Goal: Task Accomplishment & Management: Use online tool/utility

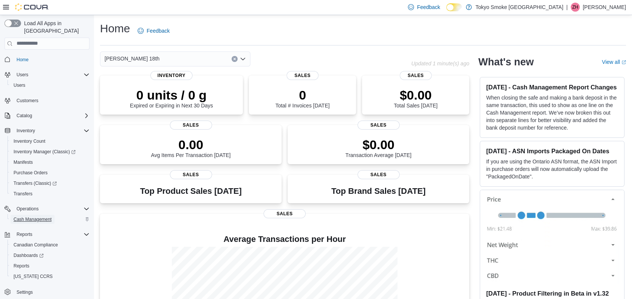
click at [27, 217] on span "Cash Management" at bounding box center [33, 220] width 38 height 6
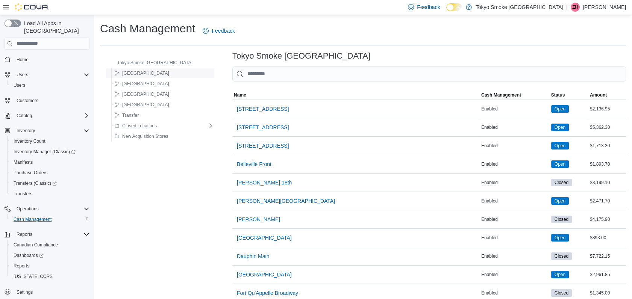
drag, startPoint x: 135, startPoint y: 75, endPoint x: 133, endPoint y: 70, distance: 5.2
click at [135, 75] on span "[GEOGRAPHIC_DATA]" at bounding box center [145, 73] width 47 height 6
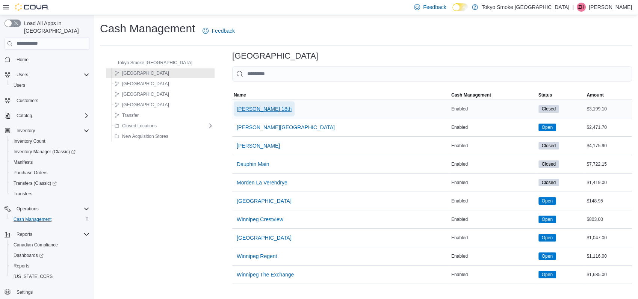
click at [238, 107] on span "[PERSON_NAME] 18th" at bounding box center [264, 109] width 55 height 8
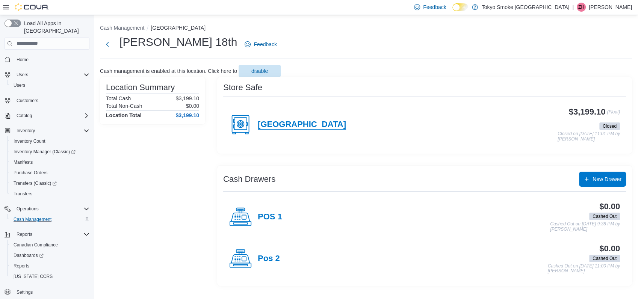
click at [291, 120] on h4 "[GEOGRAPHIC_DATA]" at bounding box center [302, 125] width 88 height 10
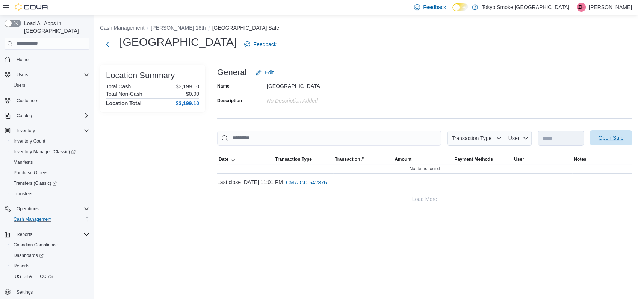
click at [607, 138] on span "Open Safe" at bounding box center [611, 138] width 25 height 8
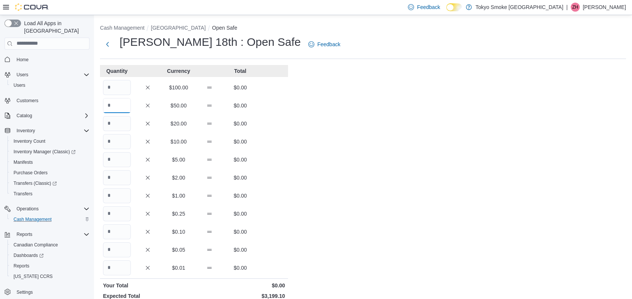
click at [124, 103] on input "Quantity" at bounding box center [117, 105] width 28 height 15
type input "*"
click at [115, 126] on input "Quantity" at bounding box center [117, 123] width 28 height 15
type input "**"
click at [118, 138] on input "Quantity" at bounding box center [117, 141] width 28 height 15
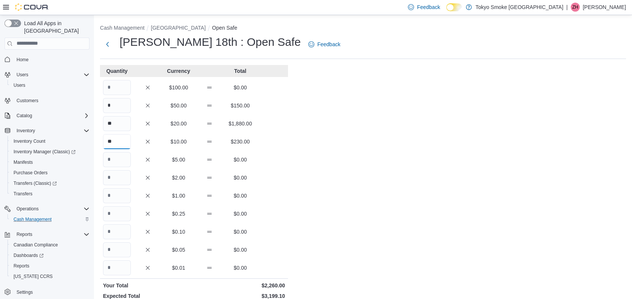
type input "**"
click at [114, 161] on input "Quantity" at bounding box center [117, 159] width 28 height 15
type input "**"
click at [111, 180] on input "Quantity" at bounding box center [117, 177] width 28 height 15
type input "***"
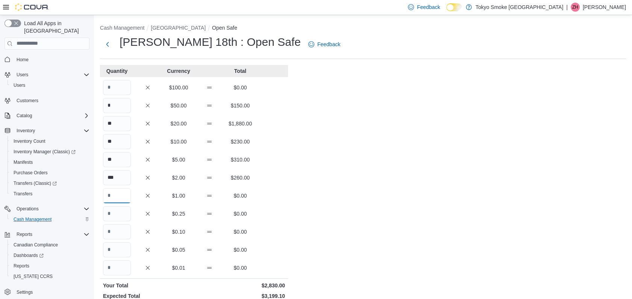
click at [107, 194] on input "Quantity" at bounding box center [117, 195] width 28 height 15
type input "***"
click at [117, 214] on input "Quantity" at bounding box center [117, 213] width 28 height 15
type input "***"
click at [117, 227] on input "Quantity" at bounding box center [117, 231] width 28 height 15
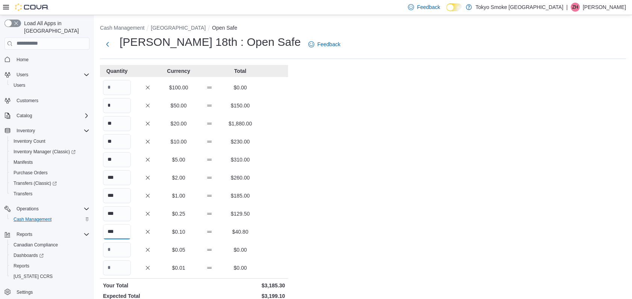
type input "***"
click at [117, 252] on input "Quantity" at bounding box center [117, 250] width 28 height 15
type input "***"
click at [340, 265] on div "Cash Management [GEOGRAPHIC_DATA] Open Safe [PERSON_NAME] 18th : Open Safe Feed…" at bounding box center [363, 211] width 538 height 392
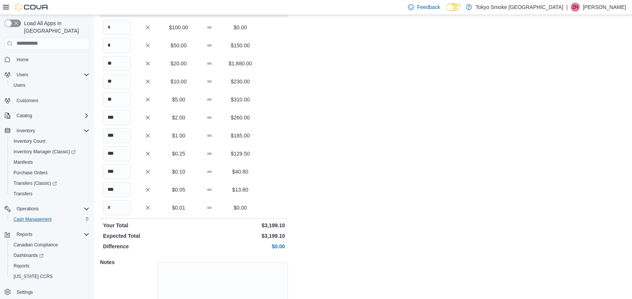
scroll to position [108, 0]
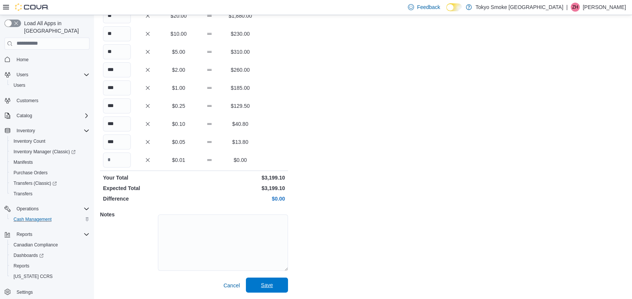
click at [269, 284] on span "Save" at bounding box center [267, 286] width 12 height 8
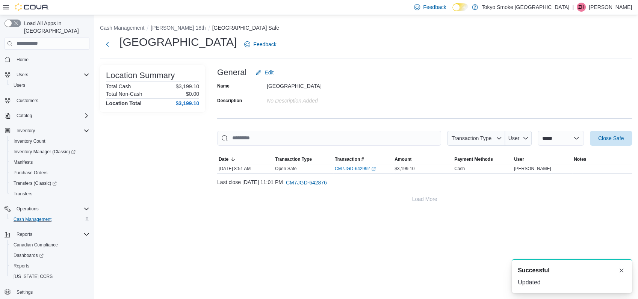
click at [174, 24] on li "[PERSON_NAME] 18th" at bounding box center [181, 28] width 61 height 8
click at [173, 29] on button "[PERSON_NAME] 18th" at bounding box center [178, 28] width 55 height 6
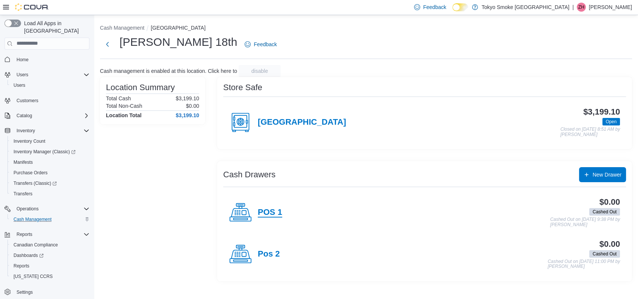
click at [271, 211] on h4 "POS 1" at bounding box center [270, 213] width 24 height 10
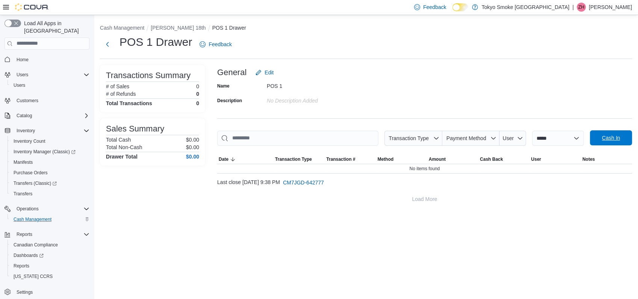
click at [599, 136] on span "Cash In" at bounding box center [611, 137] width 33 height 15
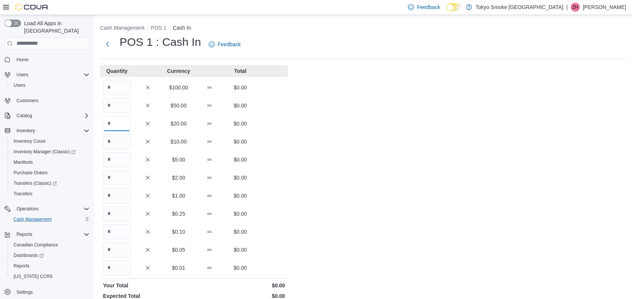
click at [119, 116] on input "Quantity" at bounding box center [117, 123] width 28 height 15
type input "*"
click at [124, 138] on input "Quantity" at bounding box center [117, 141] width 28 height 15
type input "*"
click at [121, 157] on input "Quantity" at bounding box center [117, 159] width 28 height 15
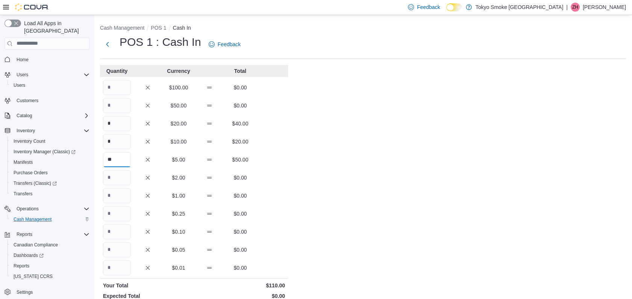
type input "**"
click at [120, 178] on input "Quantity" at bounding box center [117, 177] width 28 height 15
type input "*"
click at [117, 195] on input "Quantity" at bounding box center [117, 195] width 28 height 15
type input "**"
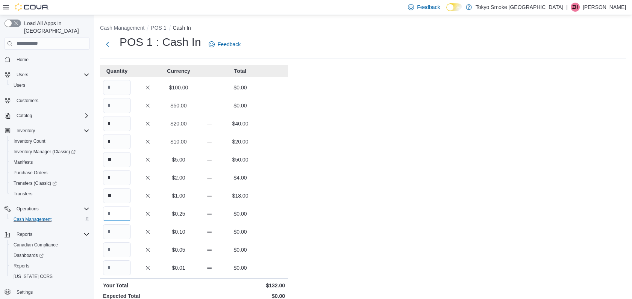
click at [124, 211] on input "Quantity" at bounding box center [117, 213] width 28 height 15
type input "**"
click at [126, 227] on input "Quantity" at bounding box center [117, 231] width 28 height 15
type input "**"
click at [123, 251] on input "Quantity" at bounding box center [117, 250] width 28 height 15
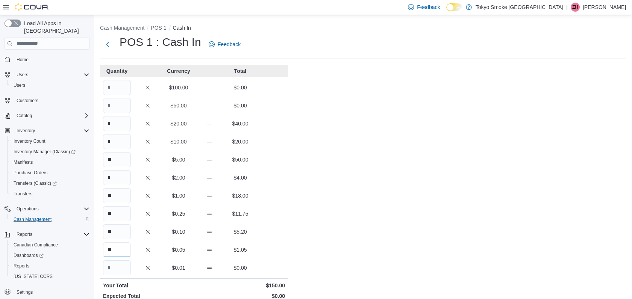
type input "**"
click at [308, 232] on div "Cash Management POS 1 Cash In POS 1 : Cash In Feedback Quantity Currency Total …" at bounding box center [363, 211] width 538 height 392
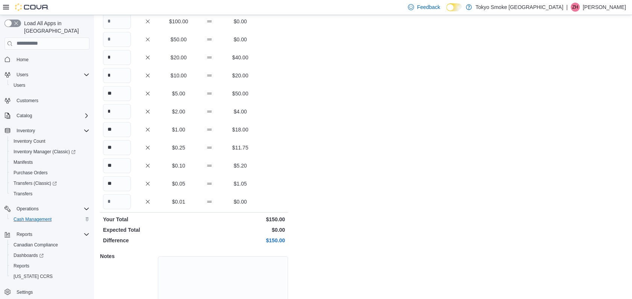
scroll to position [108, 0]
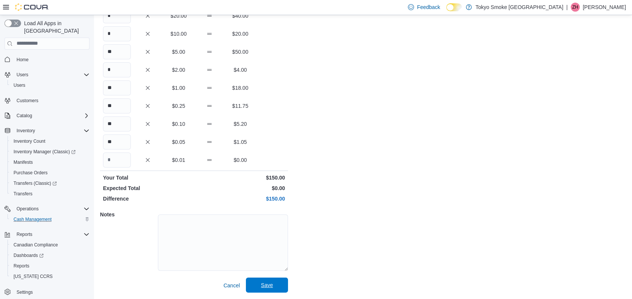
click at [270, 282] on span "Save" at bounding box center [267, 286] width 12 height 8
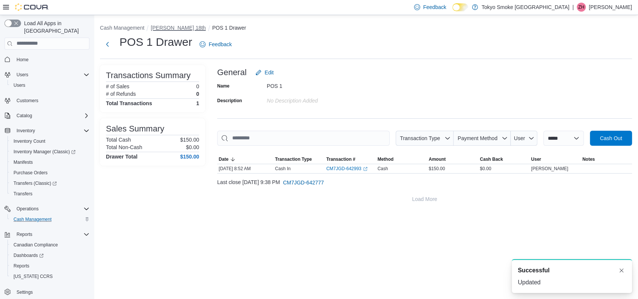
click at [171, 29] on button "[PERSON_NAME] 18th" at bounding box center [178, 28] width 55 height 6
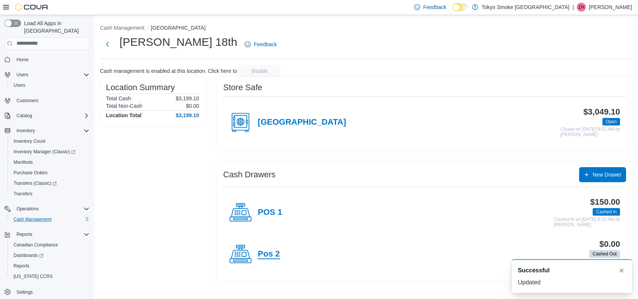
click at [273, 255] on h4 "Pos 2" at bounding box center [269, 255] width 22 height 10
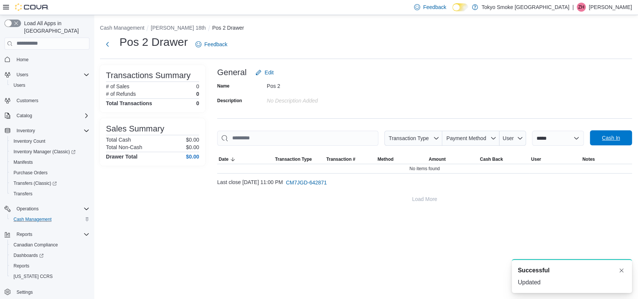
click at [603, 136] on span "Cash In" at bounding box center [611, 138] width 18 height 8
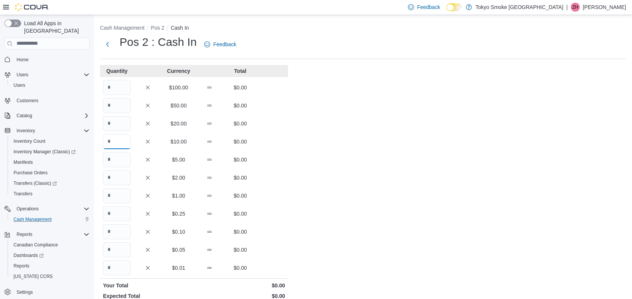
click at [123, 143] on input "Quantity" at bounding box center [117, 141] width 28 height 15
click at [115, 126] on input "Quantity" at bounding box center [117, 123] width 28 height 15
type input "*"
click at [124, 162] on input "Quantity" at bounding box center [117, 159] width 28 height 15
type input "**"
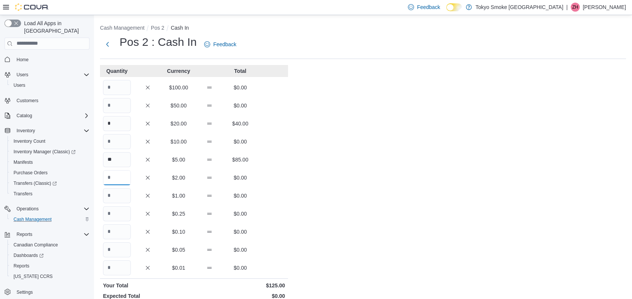
click at [124, 177] on input "Quantity" at bounding box center [117, 177] width 28 height 15
click at [118, 196] on input "Quantity" at bounding box center [117, 195] width 28 height 15
type input "**"
click at [125, 215] on input "Quantity" at bounding box center [117, 213] width 28 height 15
type input "**"
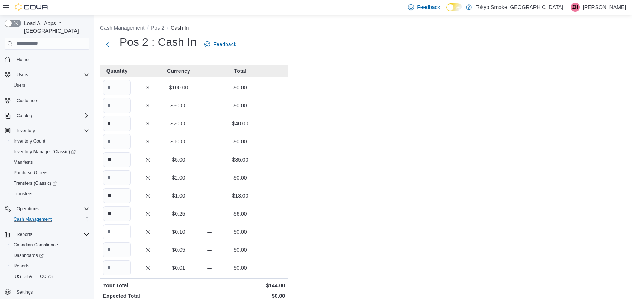
click at [119, 237] on input "Quantity" at bounding box center [117, 231] width 28 height 15
type input "**"
click at [112, 253] on input "Quantity" at bounding box center [117, 250] width 28 height 15
type input "**"
click at [341, 205] on div "Cash Management Pos 2 Cash In Pos 2 : Cash In Feedback Quantity Currency Total …" at bounding box center [363, 211] width 538 height 392
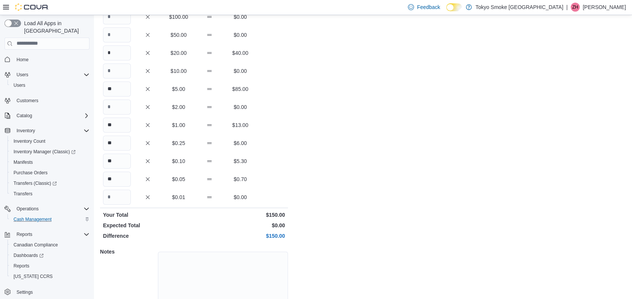
scroll to position [108, 0]
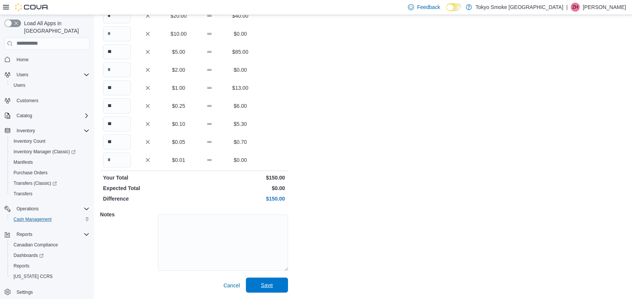
click at [274, 282] on span "Save" at bounding box center [266, 285] width 33 height 15
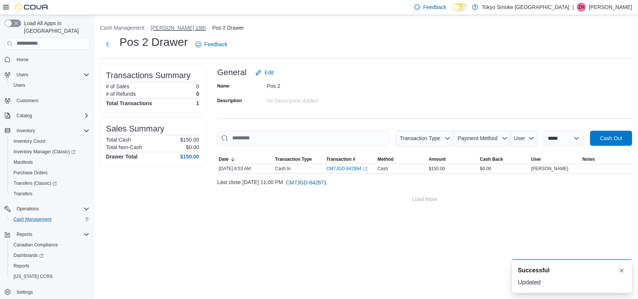
click at [170, 26] on button "[PERSON_NAME] 18th" at bounding box center [178, 28] width 55 height 6
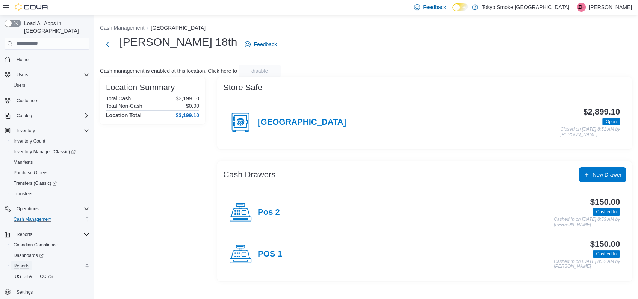
click at [25, 263] on span "Reports" at bounding box center [22, 266] width 16 height 6
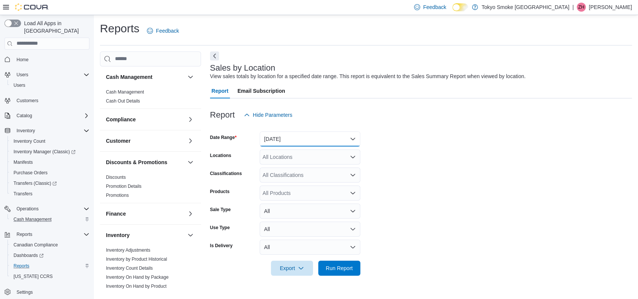
click at [308, 137] on button "[DATE]" at bounding box center [310, 139] width 101 height 15
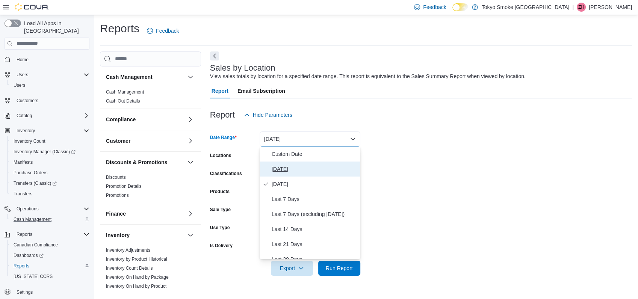
click at [295, 171] on span "[DATE]" at bounding box center [315, 169] width 86 height 9
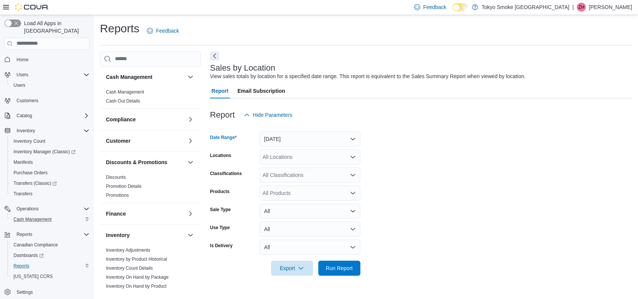
click at [299, 157] on div "All Locations" at bounding box center [310, 157] width 101 height 15
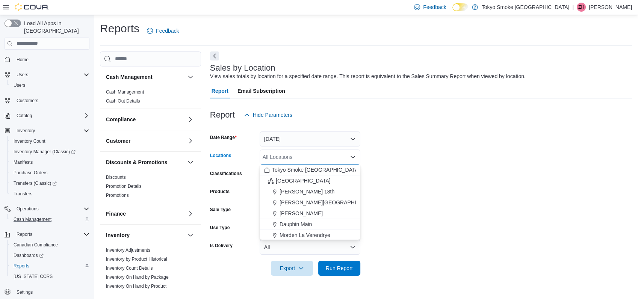
click at [292, 180] on span "[GEOGRAPHIC_DATA]" at bounding box center [303, 181] width 55 height 8
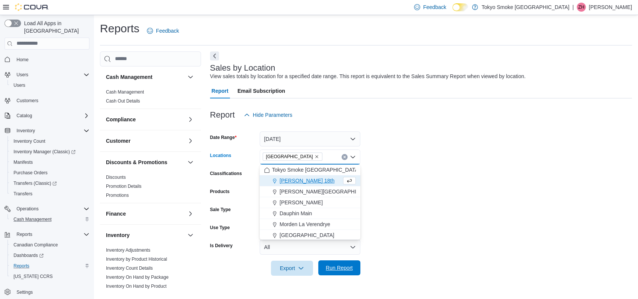
click at [347, 268] on span "Run Report" at bounding box center [339, 268] width 27 height 8
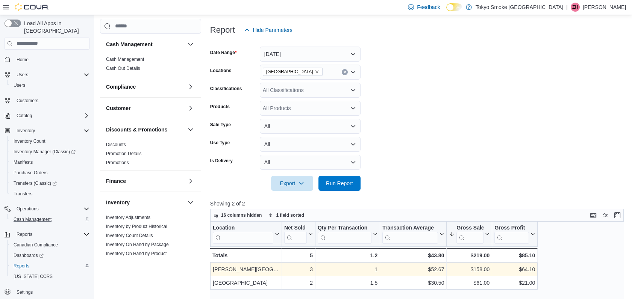
scroll to position [209, 0]
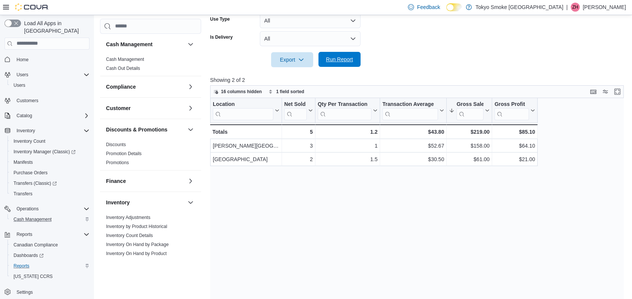
click at [346, 61] on span "Run Report" at bounding box center [339, 60] width 27 height 8
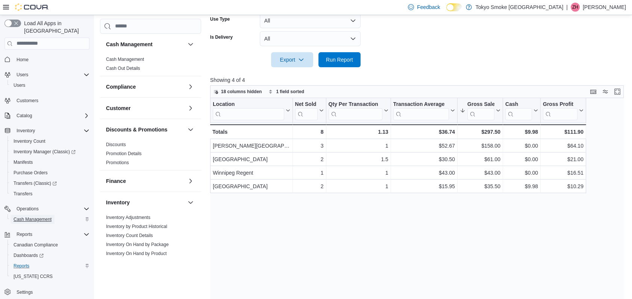
click at [42, 217] on span "Cash Management" at bounding box center [33, 220] width 38 height 6
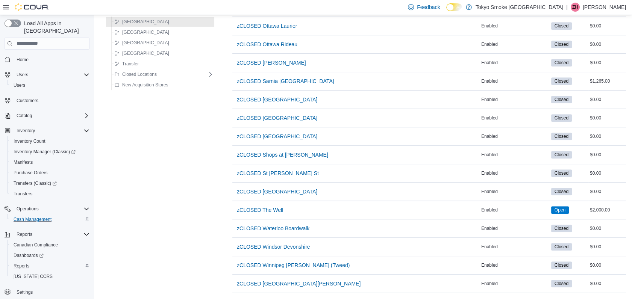
scroll to position [849, 0]
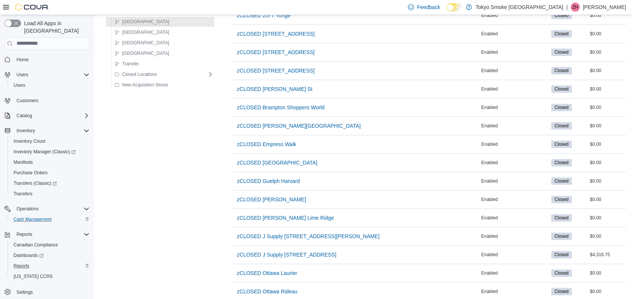
drag, startPoint x: 176, startPoint y: 187, endPoint x: 178, endPoint y: 215, distance: 29.0
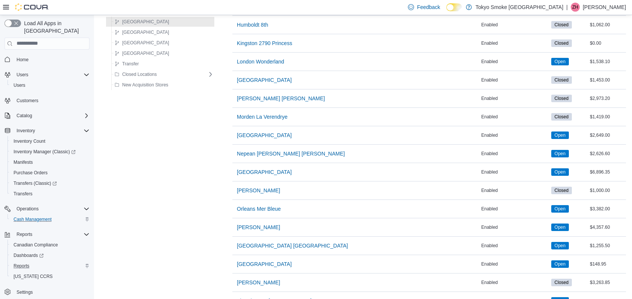
scroll to position [348, 0]
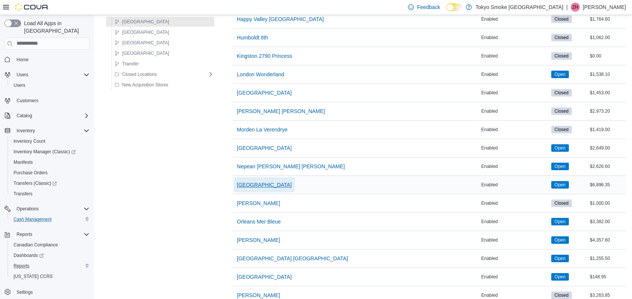
click at [243, 182] on span "[GEOGRAPHIC_DATA]" at bounding box center [264, 185] width 55 height 8
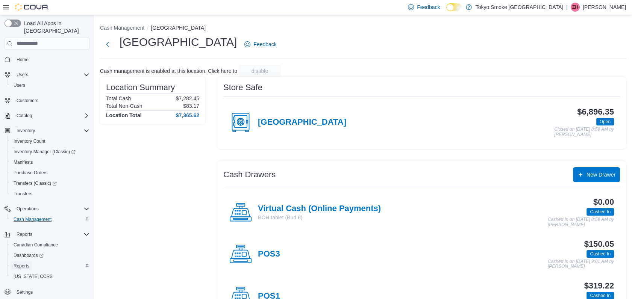
click at [16, 263] on span "Reports" at bounding box center [22, 266] width 16 height 6
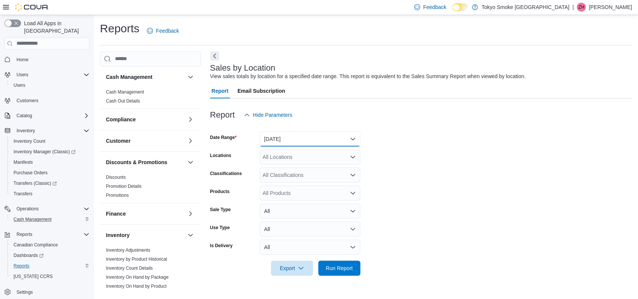
click at [282, 136] on button "[DATE]" at bounding box center [310, 139] width 101 height 15
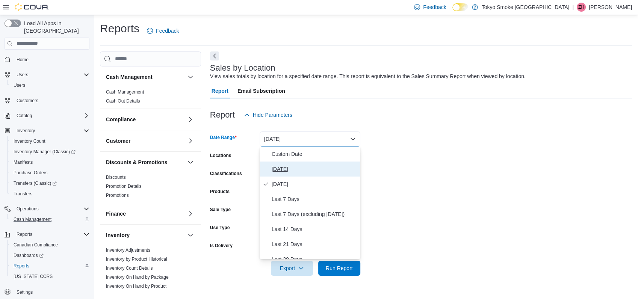
click at [289, 168] on span "[DATE]" at bounding box center [315, 169] width 86 height 9
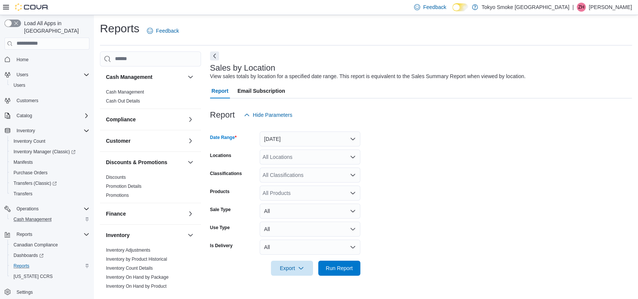
click at [298, 159] on div "All Locations" at bounding box center [310, 157] width 101 height 15
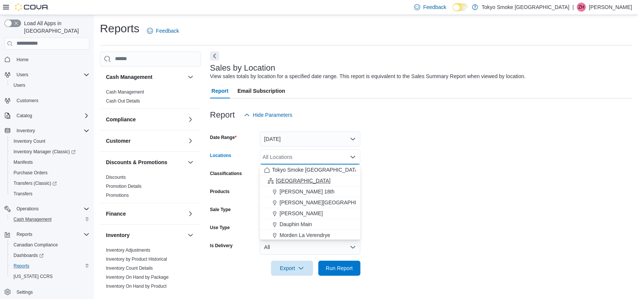
click at [302, 183] on div "[GEOGRAPHIC_DATA]" at bounding box center [310, 181] width 92 height 8
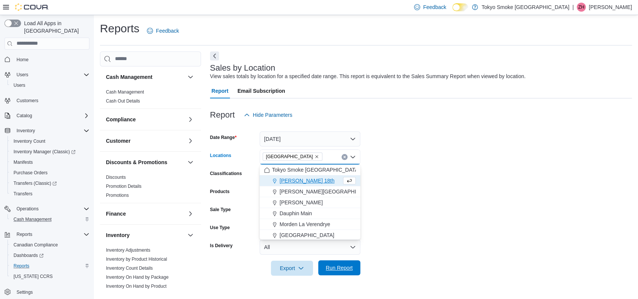
click at [343, 268] on span "Run Report" at bounding box center [339, 268] width 27 height 8
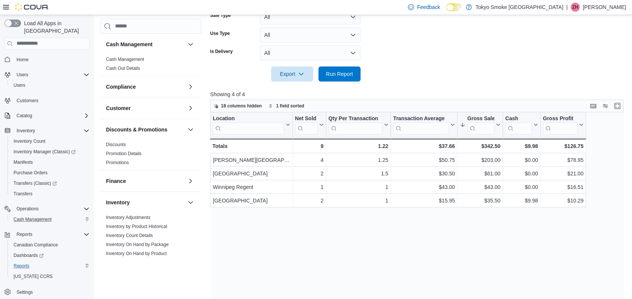
scroll to position [209, 0]
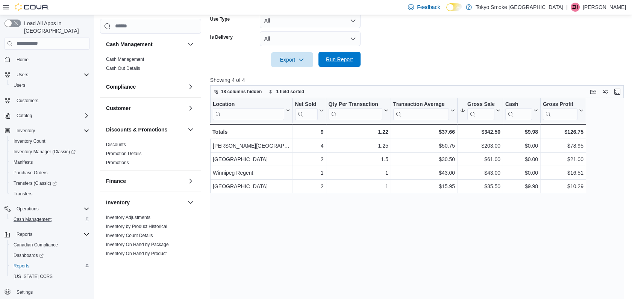
click at [340, 55] on span "Run Report" at bounding box center [339, 59] width 33 height 15
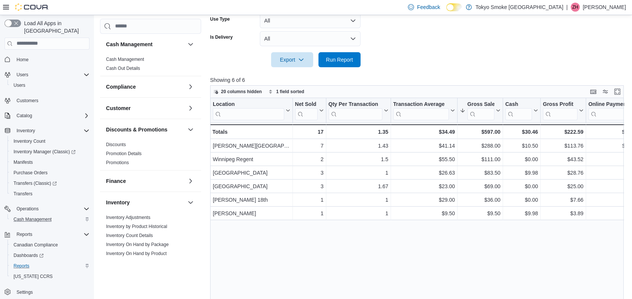
click at [346, 56] on span "Run Report" at bounding box center [339, 60] width 27 height 8
click at [340, 53] on span "Run Report" at bounding box center [339, 59] width 33 height 15
click at [342, 60] on span "Run Report" at bounding box center [339, 60] width 27 height 8
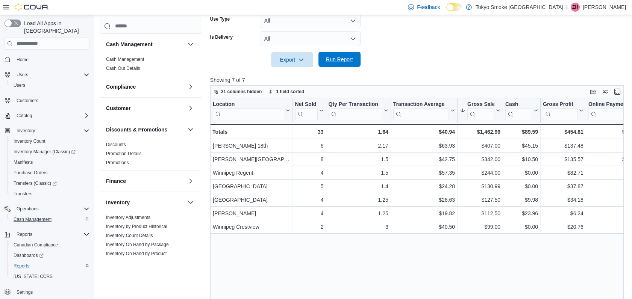
click at [347, 58] on span "Run Report" at bounding box center [339, 60] width 27 height 8
click at [355, 58] on span "Run Report" at bounding box center [339, 59] width 33 height 15
click at [441, 73] on div at bounding box center [419, 71] width 418 height 9
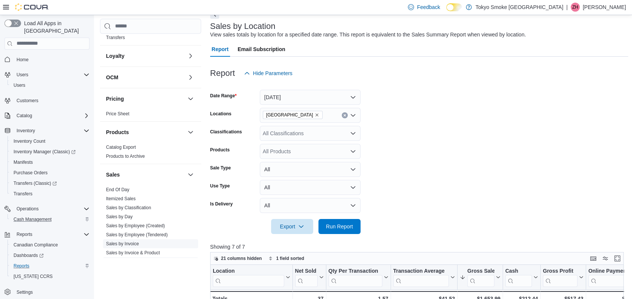
scroll to position [334, 0]
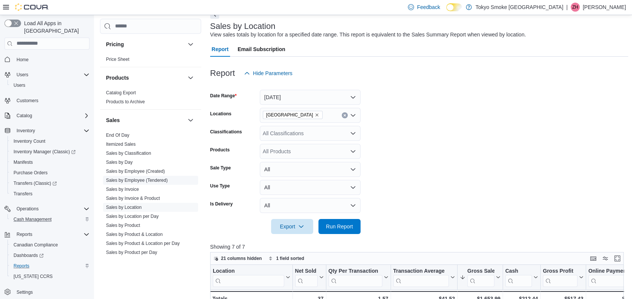
click at [140, 179] on link "Sales by Employee (Tendered)" at bounding box center [137, 180] width 62 height 5
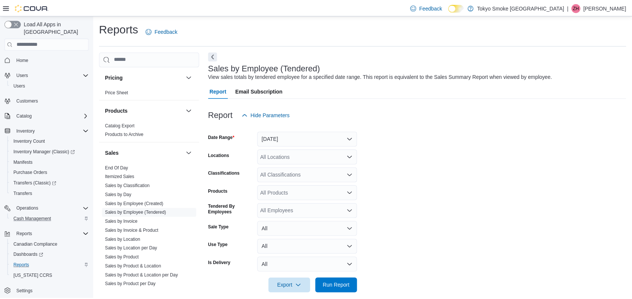
scroll to position [10, 0]
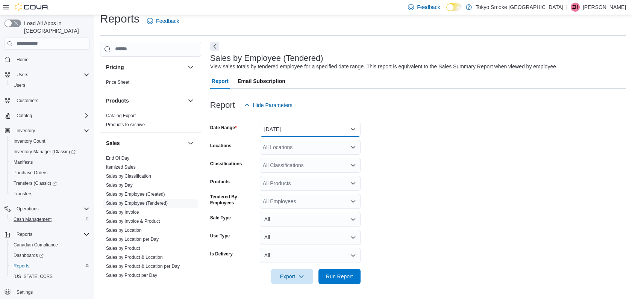
click at [285, 129] on button "[DATE]" at bounding box center [310, 129] width 101 height 15
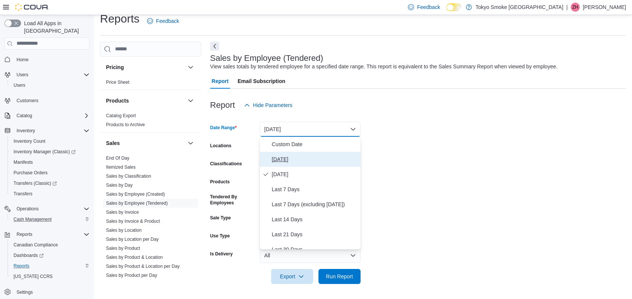
click at [282, 156] on span "[DATE]" at bounding box center [315, 159] width 86 height 9
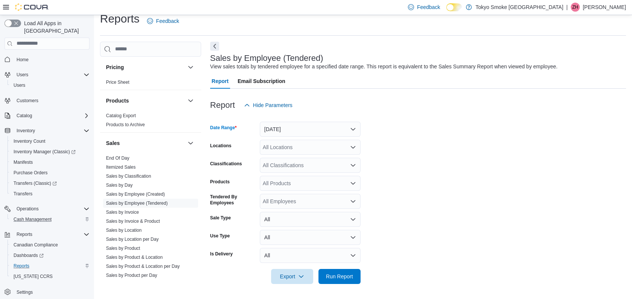
click at [284, 145] on div "All Locations" at bounding box center [310, 147] width 101 height 15
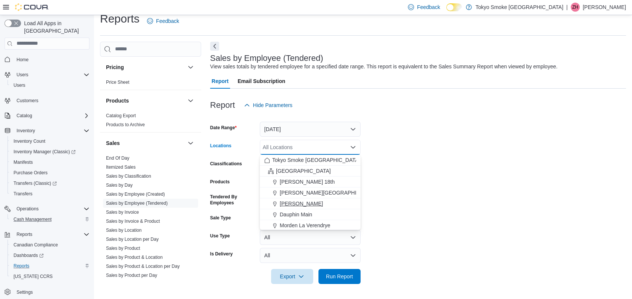
click at [294, 202] on span "[PERSON_NAME]" at bounding box center [301, 204] width 43 height 8
click at [437, 186] on form "Date Range [DATE] Locations [GEOGRAPHIC_DATA][PERSON_NAME][GEOGRAPHIC_DATA] Com…" at bounding box center [418, 198] width 416 height 171
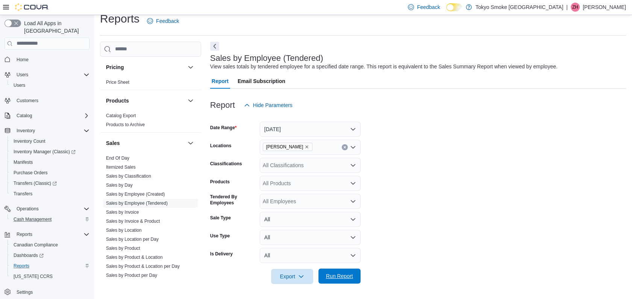
click at [345, 279] on span "Run Report" at bounding box center [339, 277] width 27 height 8
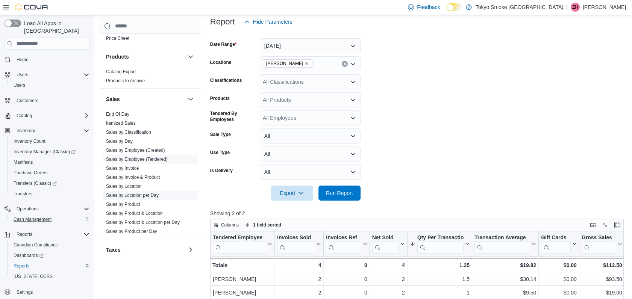
scroll to position [364, 0]
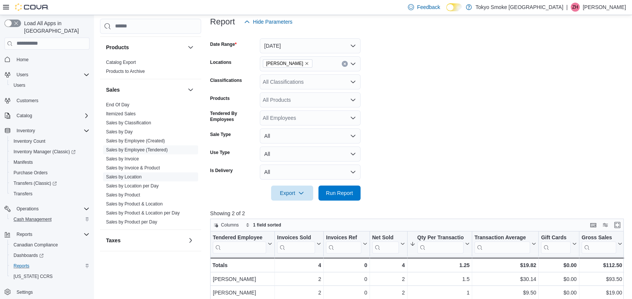
click at [138, 180] on span "Sales by Location" at bounding box center [150, 177] width 95 height 9
click at [136, 177] on link "Sales by Location" at bounding box center [124, 176] width 36 height 5
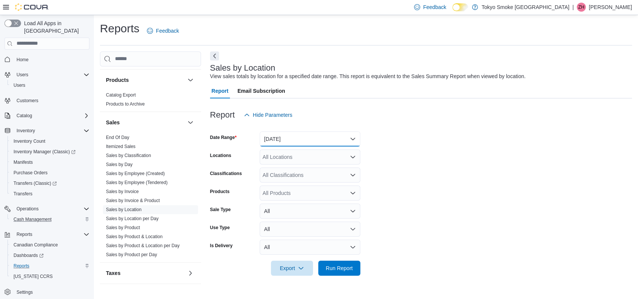
click at [309, 144] on button "[DATE]" at bounding box center [310, 139] width 101 height 15
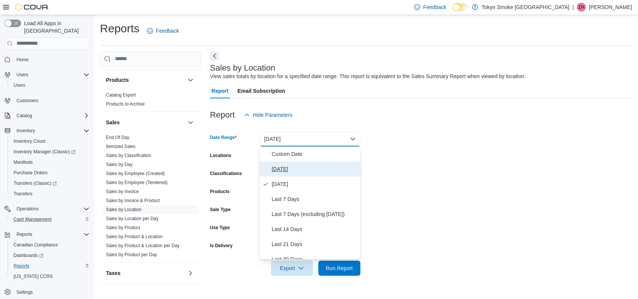
click at [297, 163] on button "[DATE]" at bounding box center [310, 169] width 101 height 15
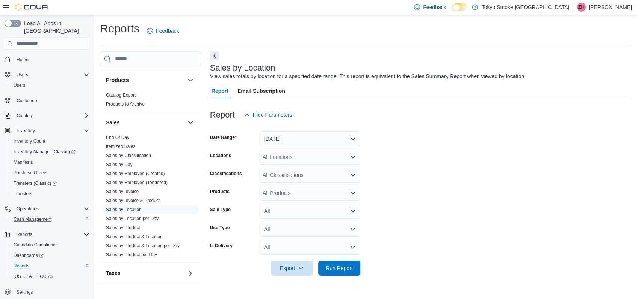
click at [300, 160] on div "All Locations" at bounding box center [310, 157] width 101 height 15
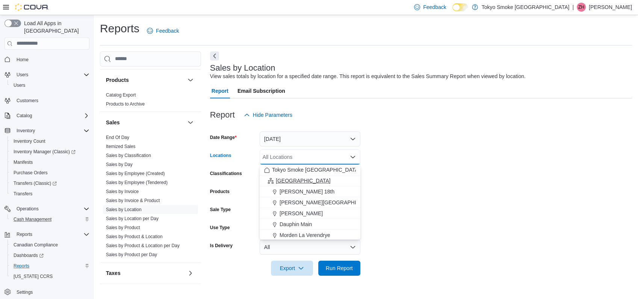
click at [294, 177] on span "[GEOGRAPHIC_DATA]" at bounding box center [303, 181] width 55 height 8
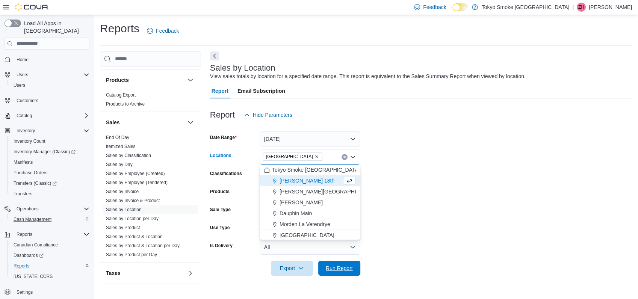
click at [339, 266] on span "Run Report" at bounding box center [339, 269] width 27 height 8
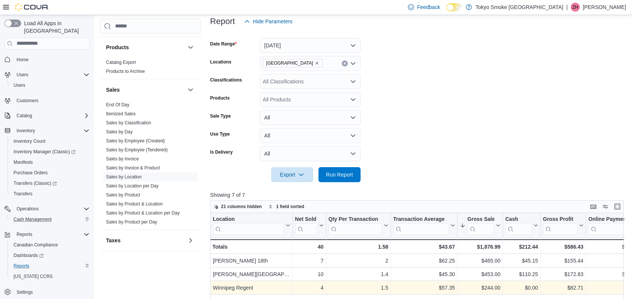
scroll to position [240, 0]
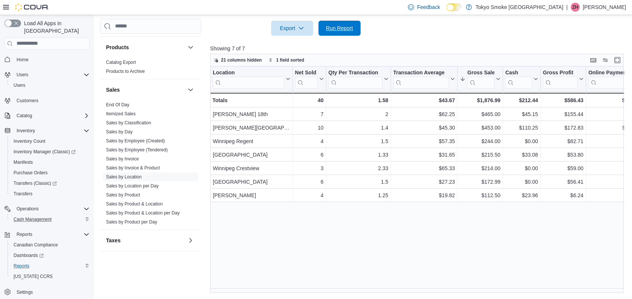
click at [343, 29] on span "Run Report" at bounding box center [339, 28] width 27 height 8
click at [467, 237] on div "Location Click to view column header actions Net Sold Click to view column head…" at bounding box center [419, 180] width 418 height 227
click at [339, 33] on span "Run Report" at bounding box center [339, 27] width 33 height 15
click at [431, 235] on div "Location Click to view column header actions Net Sold Click to view column head…" at bounding box center [419, 180] width 418 height 227
click at [423, 225] on div "Location Click to view column header actions Net Sold Click to view column head…" at bounding box center [419, 180] width 418 height 227
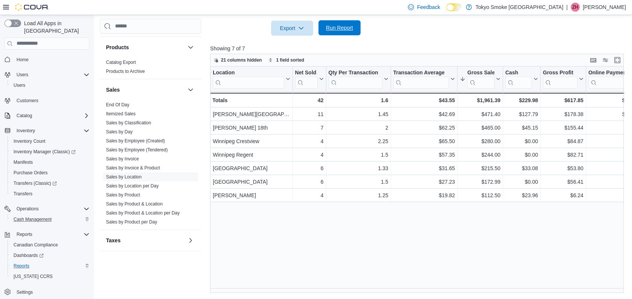
click at [341, 22] on span "Run Report" at bounding box center [339, 27] width 33 height 15
click at [340, 22] on span "Run Report" at bounding box center [339, 27] width 33 height 15
drag, startPoint x: 357, startPoint y: 23, endPoint x: 396, endPoint y: 21, distance: 38.8
click at [356, 23] on button "Run Report" at bounding box center [339, 28] width 42 height 15
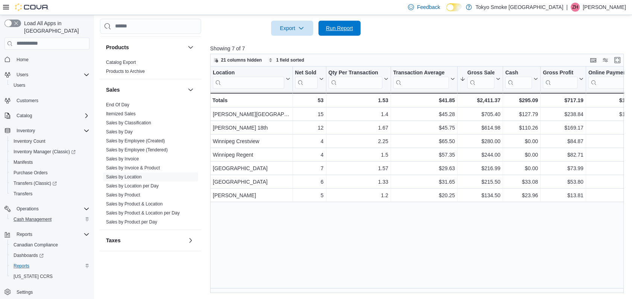
click at [347, 29] on span "Run Report" at bounding box center [339, 28] width 27 height 8
click at [347, 27] on span "Run Report" at bounding box center [339, 28] width 27 height 8
click at [338, 28] on span "Run Report" at bounding box center [339, 28] width 27 height 8
click at [435, 46] on p "Showing 8 of 8" at bounding box center [419, 49] width 418 height 8
click at [337, 23] on span "Run Report" at bounding box center [339, 27] width 33 height 15
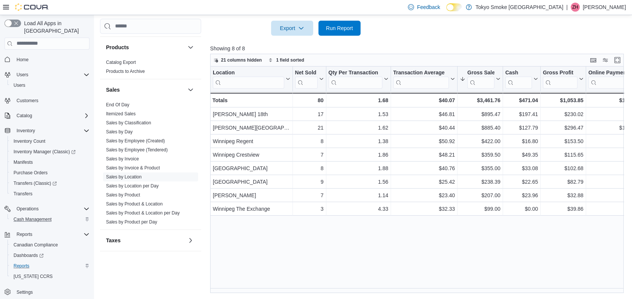
click at [347, 26] on span "Run Report" at bounding box center [339, 28] width 27 height 8
click at [331, 31] on span "Run Report" at bounding box center [339, 28] width 27 height 8
click at [346, 30] on span "Run Report" at bounding box center [339, 28] width 27 height 8
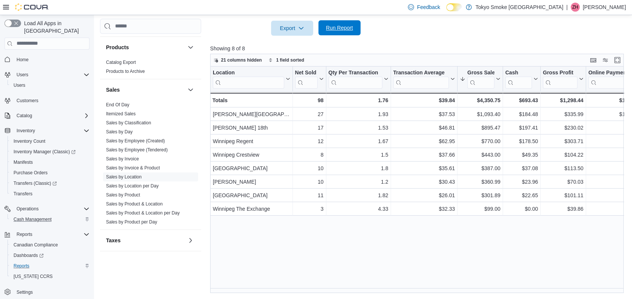
click at [357, 24] on button "Run Report" at bounding box center [339, 27] width 42 height 15
click at [429, 42] on div at bounding box center [419, 40] width 418 height 9
click at [342, 29] on span "Run Report" at bounding box center [339, 28] width 27 height 8
click at [345, 30] on span "Run Report" at bounding box center [339, 28] width 27 height 8
click at [353, 24] on span "Run Report" at bounding box center [339, 27] width 33 height 15
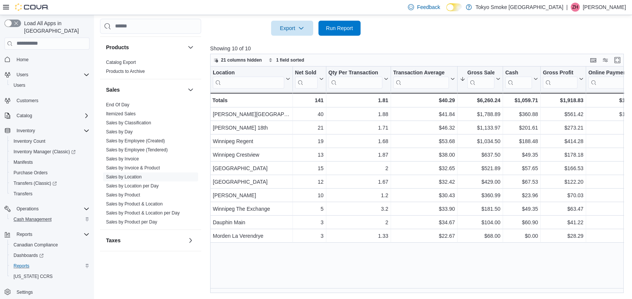
click at [364, 42] on div at bounding box center [419, 40] width 418 height 9
click at [334, 24] on span "Run Report" at bounding box center [339, 28] width 33 height 15
